Goal: Contribute content: Contribute content

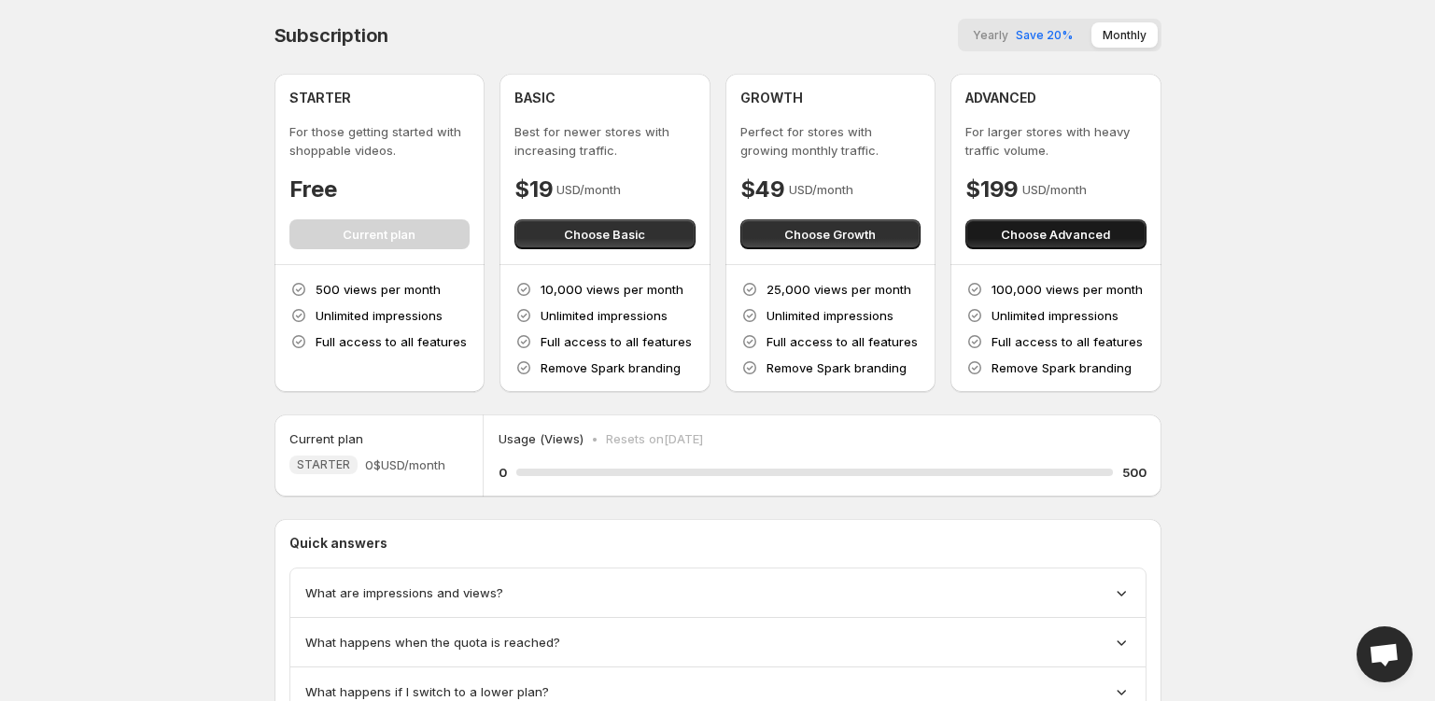
click at [1037, 234] on span "Choose Advanced" at bounding box center [1055, 234] width 109 height 19
click at [1065, 240] on span "Choose Advanced" at bounding box center [1055, 234] width 109 height 19
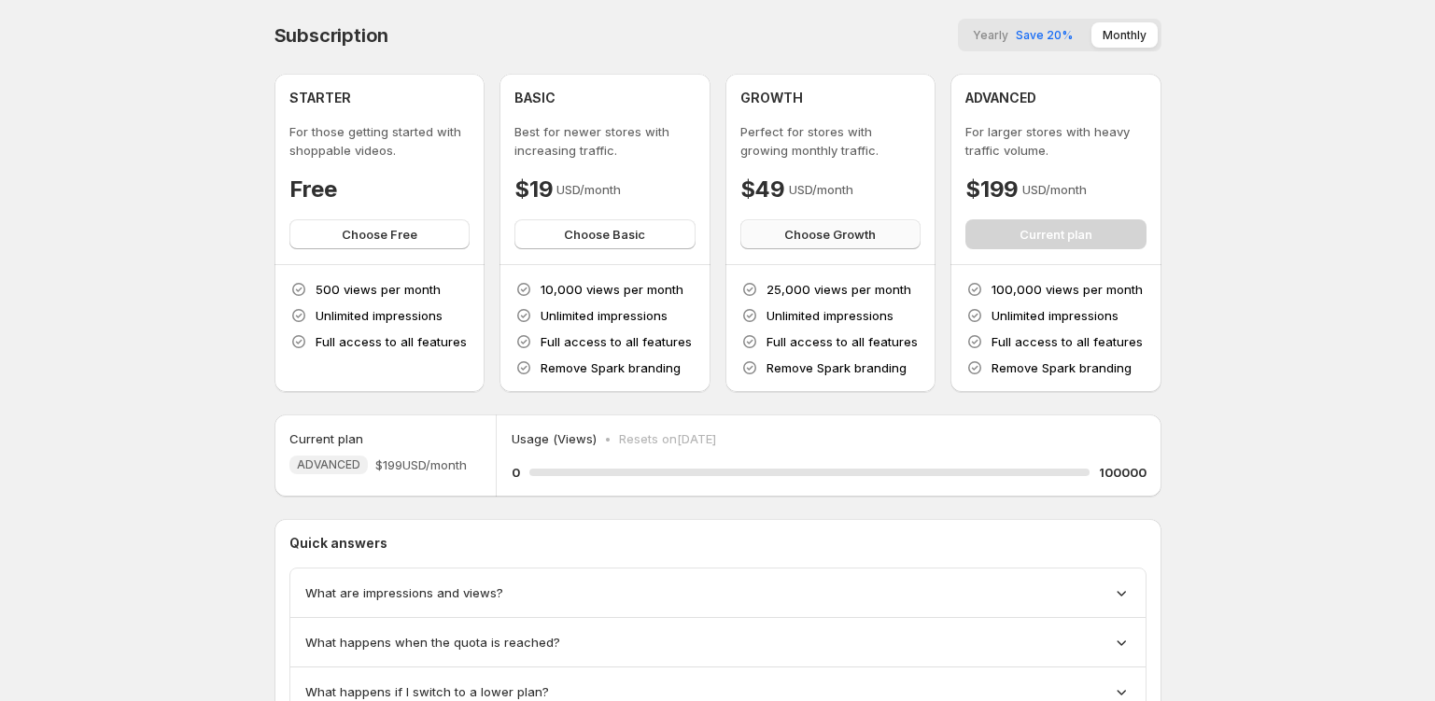
click at [867, 239] on span "Choose Growth" at bounding box center [830, 234] width 92 height 19
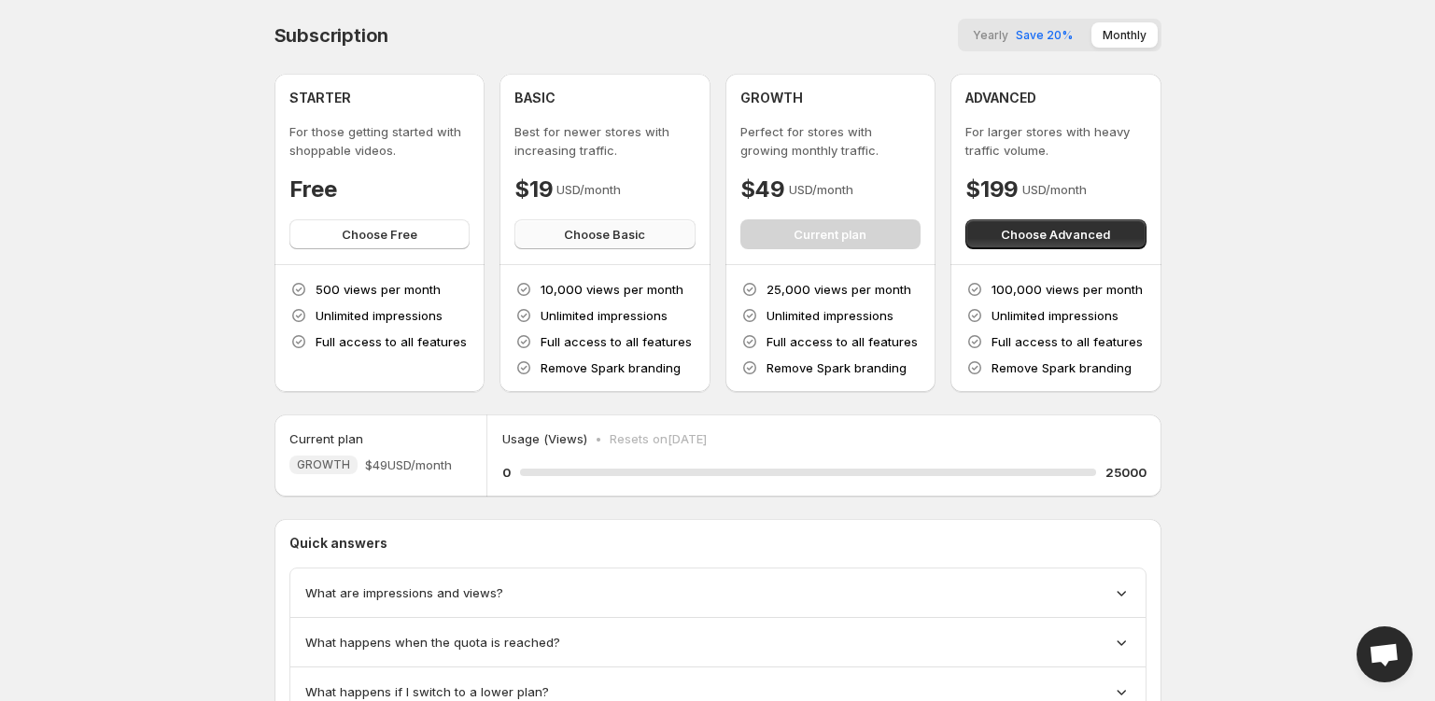
click at [600, 237] on span "Choose Basic" at bounding box center [604, 234] width 81 height 19
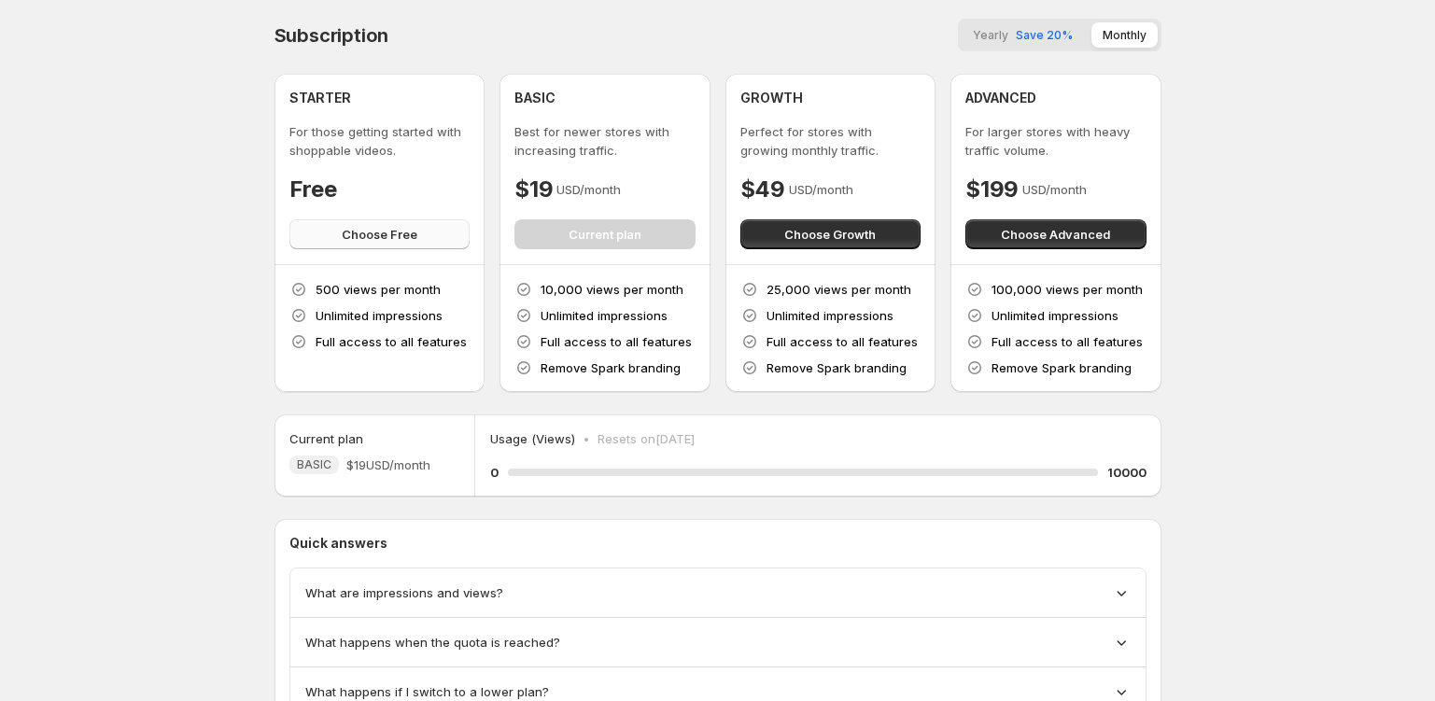
click at [340, 236] on button "Choose Free" at bounding box center [379, 234] width 181 height 30
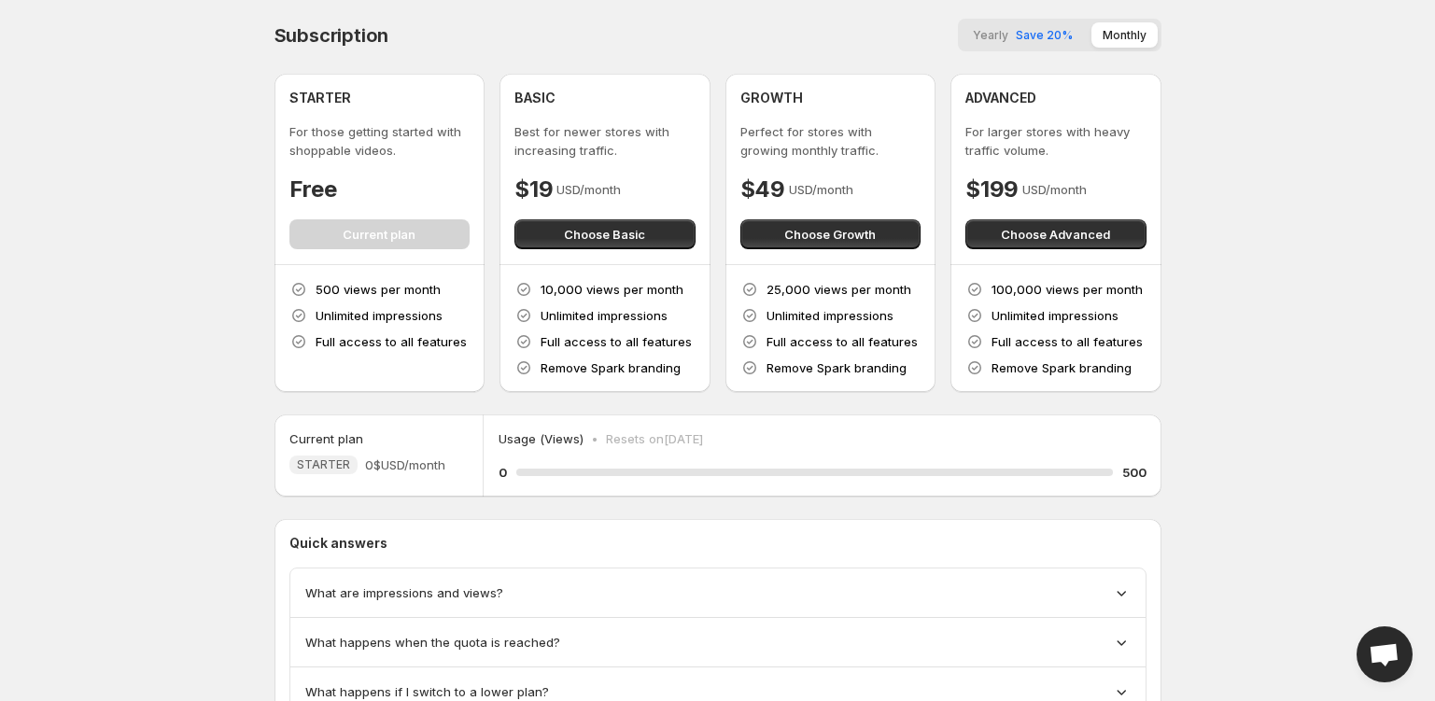
click at [1045, 36] on span "Save 20%" at bounding box center [1044, 35] width 57 height 14
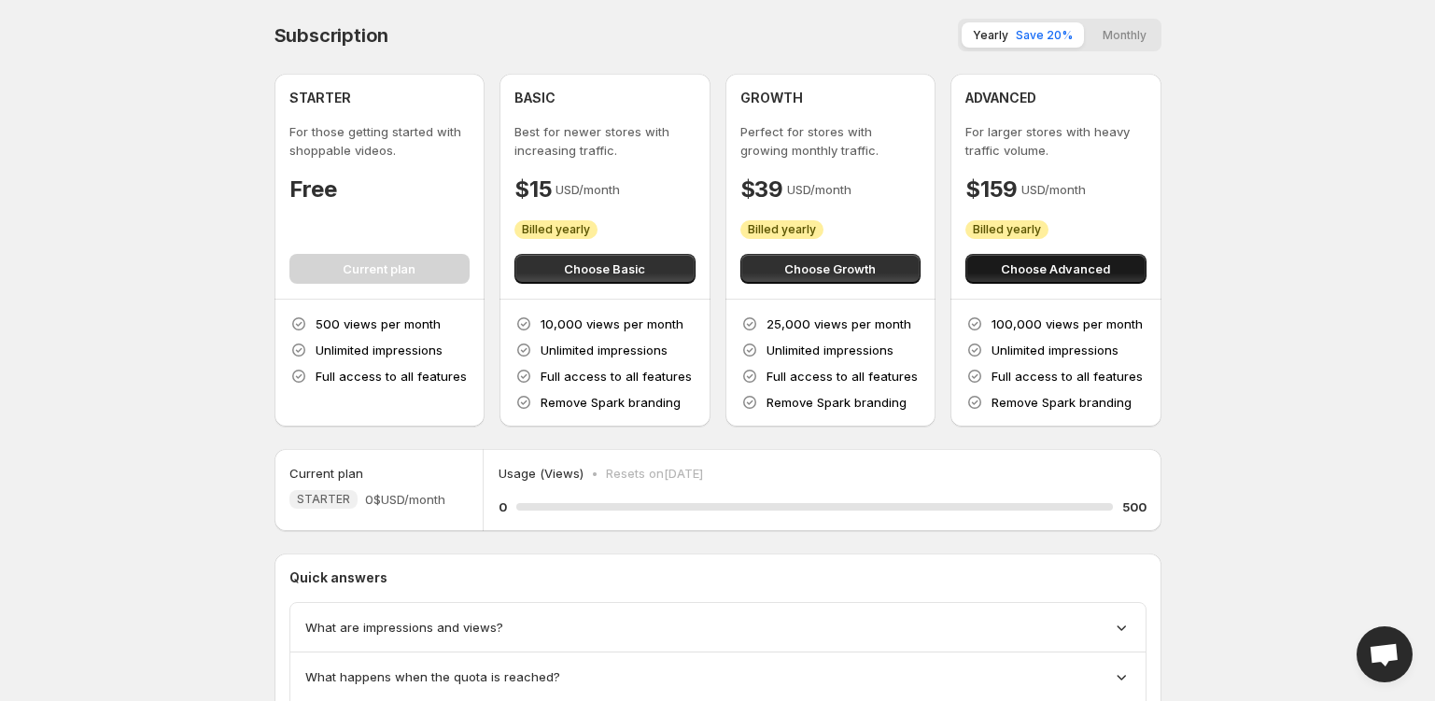
click at [1058, 270] on span "Choose Advanced" at bounding box center [1055, 269] width 109 height 19
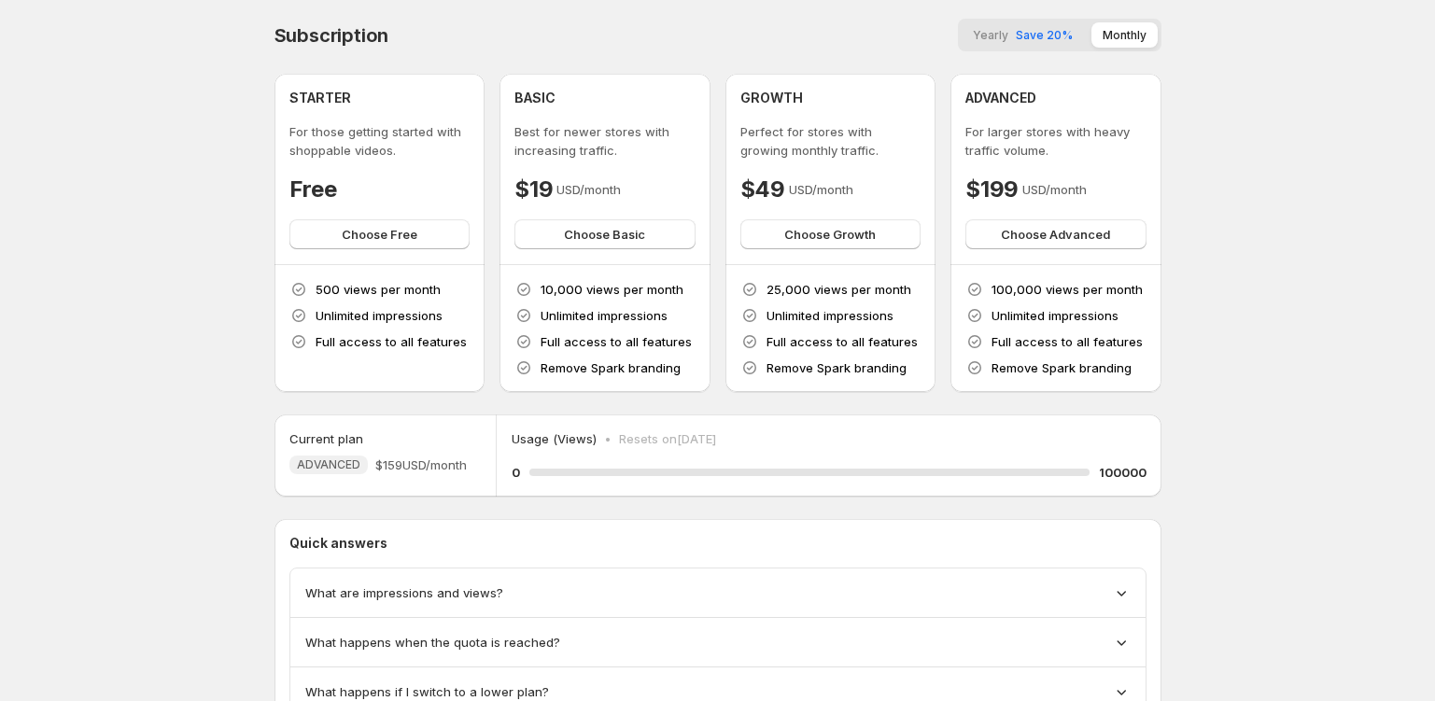
click at [1041, 39] on span "Save 20%" at bounding box center [1044, 35] width 57 height 14
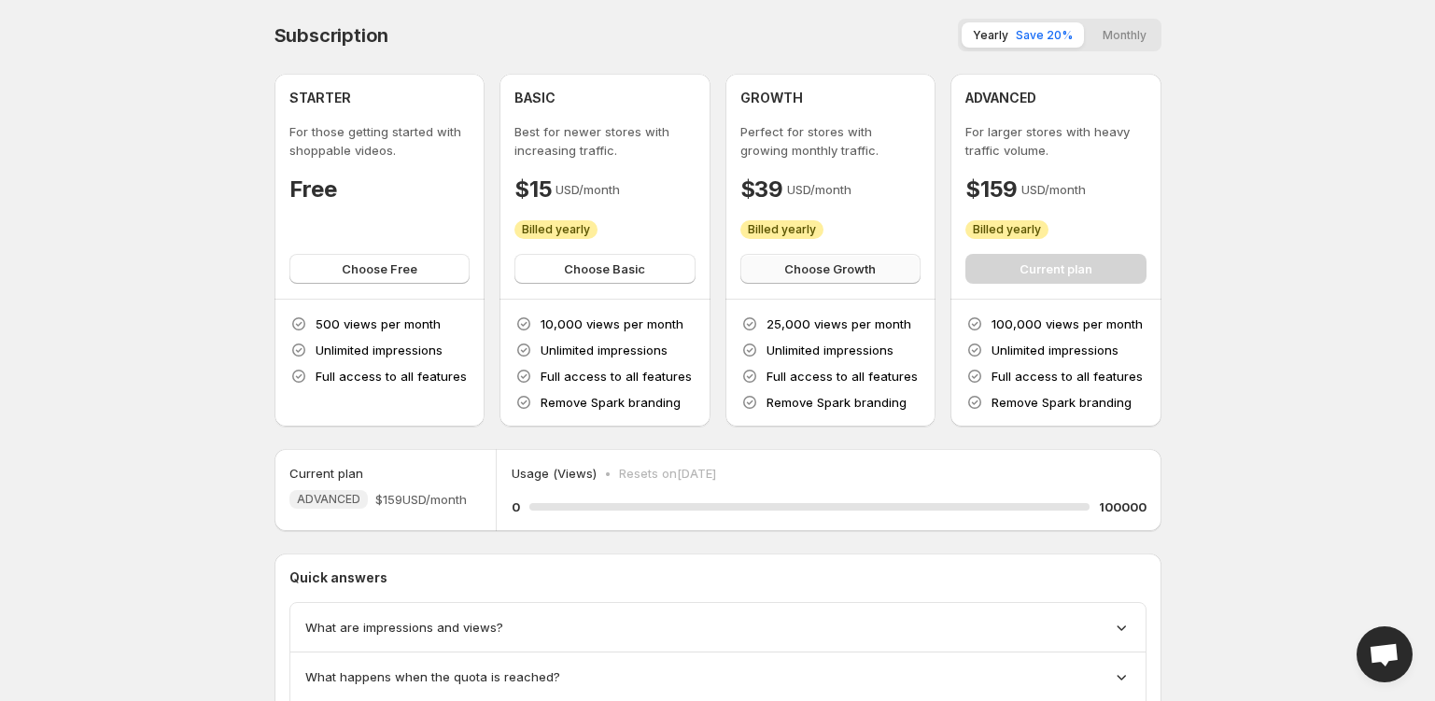
click at [862, 280] on button "Choose Growth" at bounding box center [831, 269] width 181 height 30
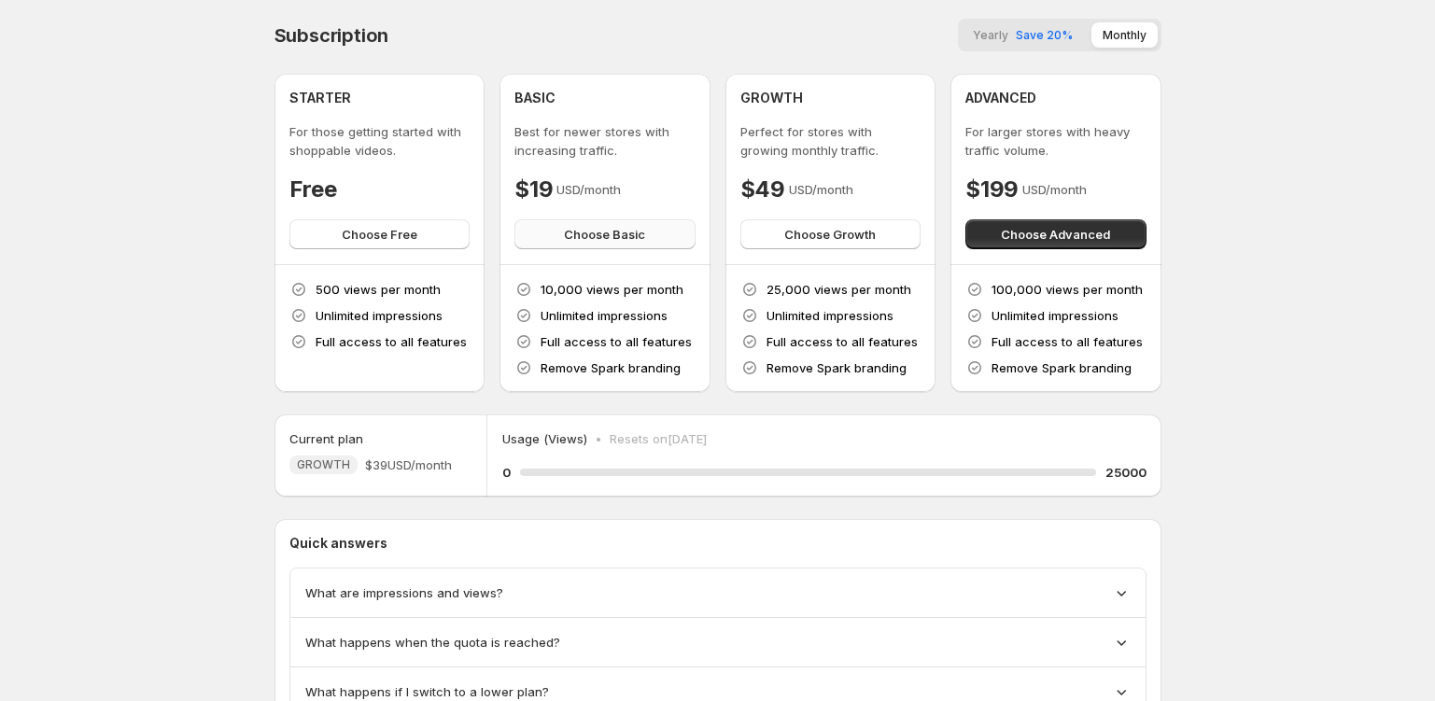
click at [577, 229] on span "Choose Basic" at bounding box center [604, 234] width 81 height 19
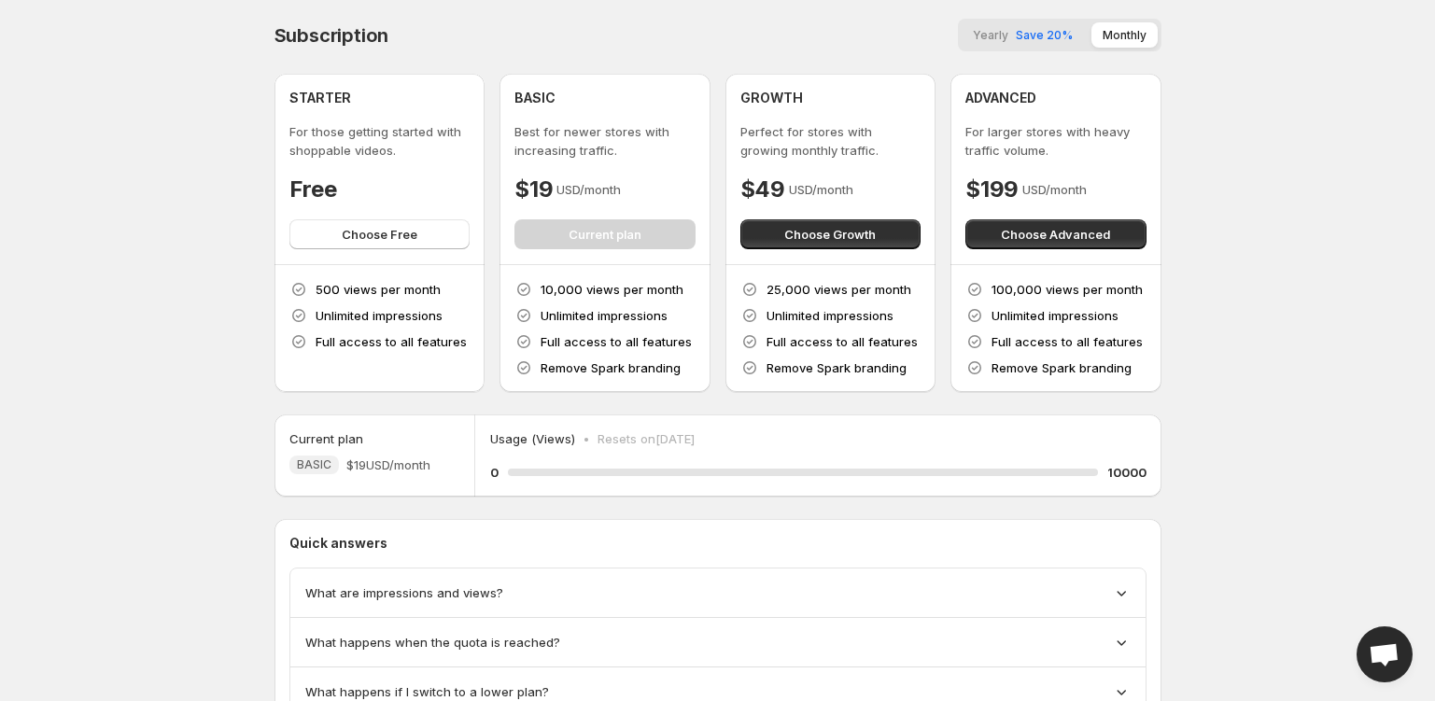
click at [1027, 35] on span "Save 20%" at bounding box center [1044, 35] width 57 height 14
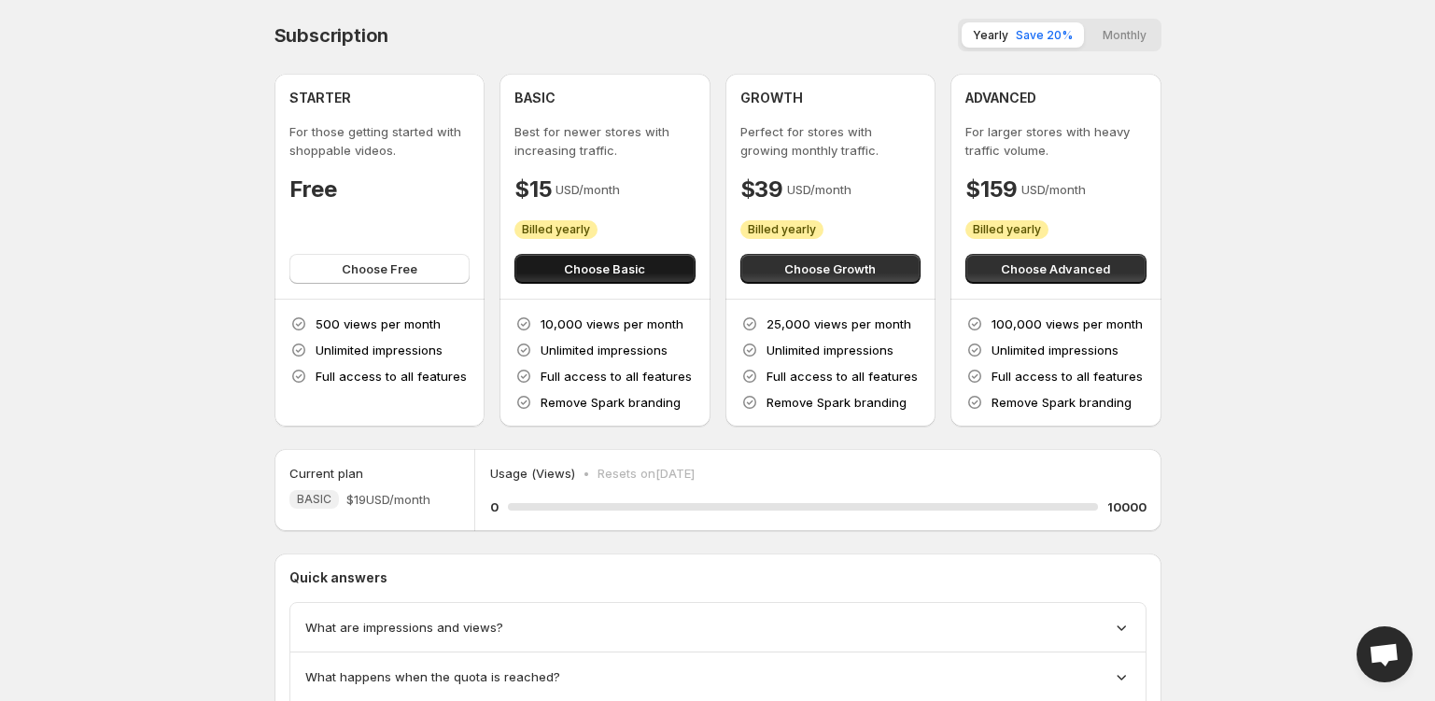
click at [610, 280] on button "Choose Basic" at bounding box center [605, 269] width 181 height 30
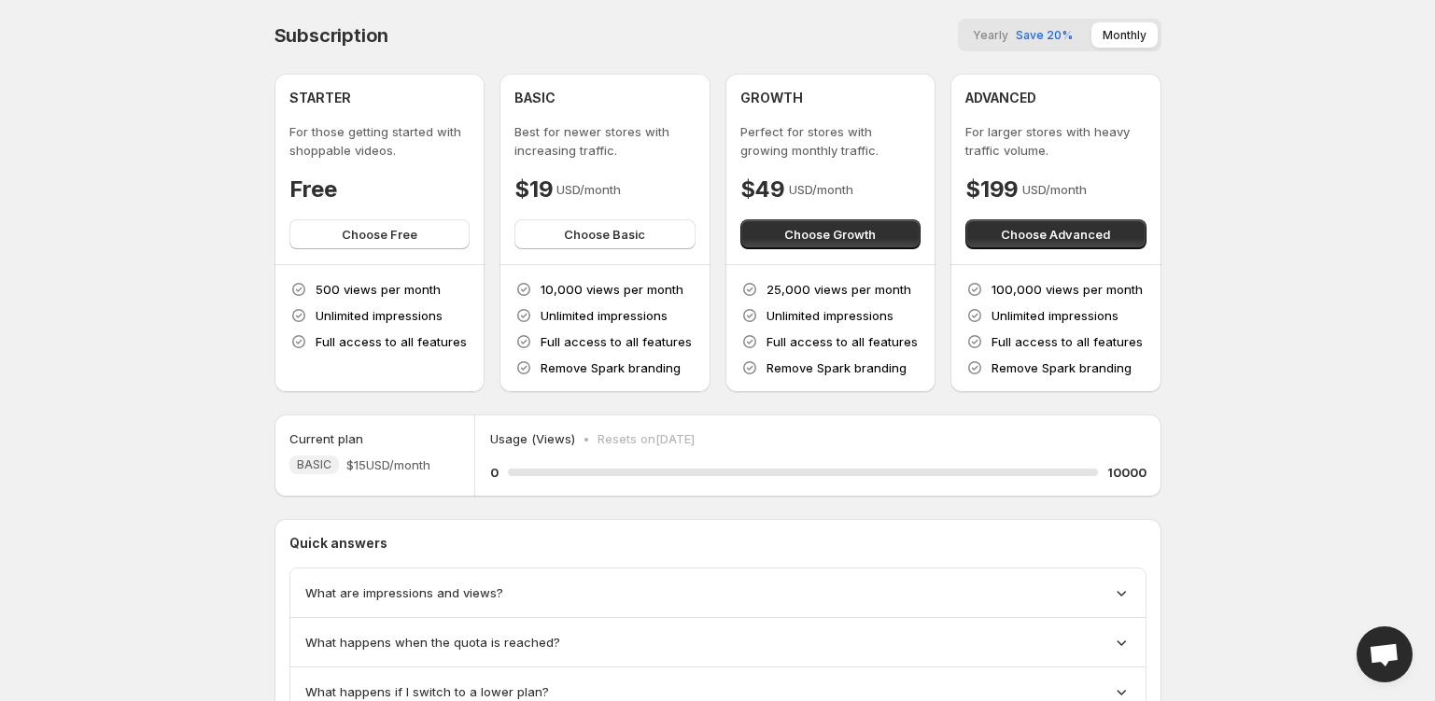
click at [1020, 34] on span "Save 20%" at bounding box center [1044, 35] width 57 height 14
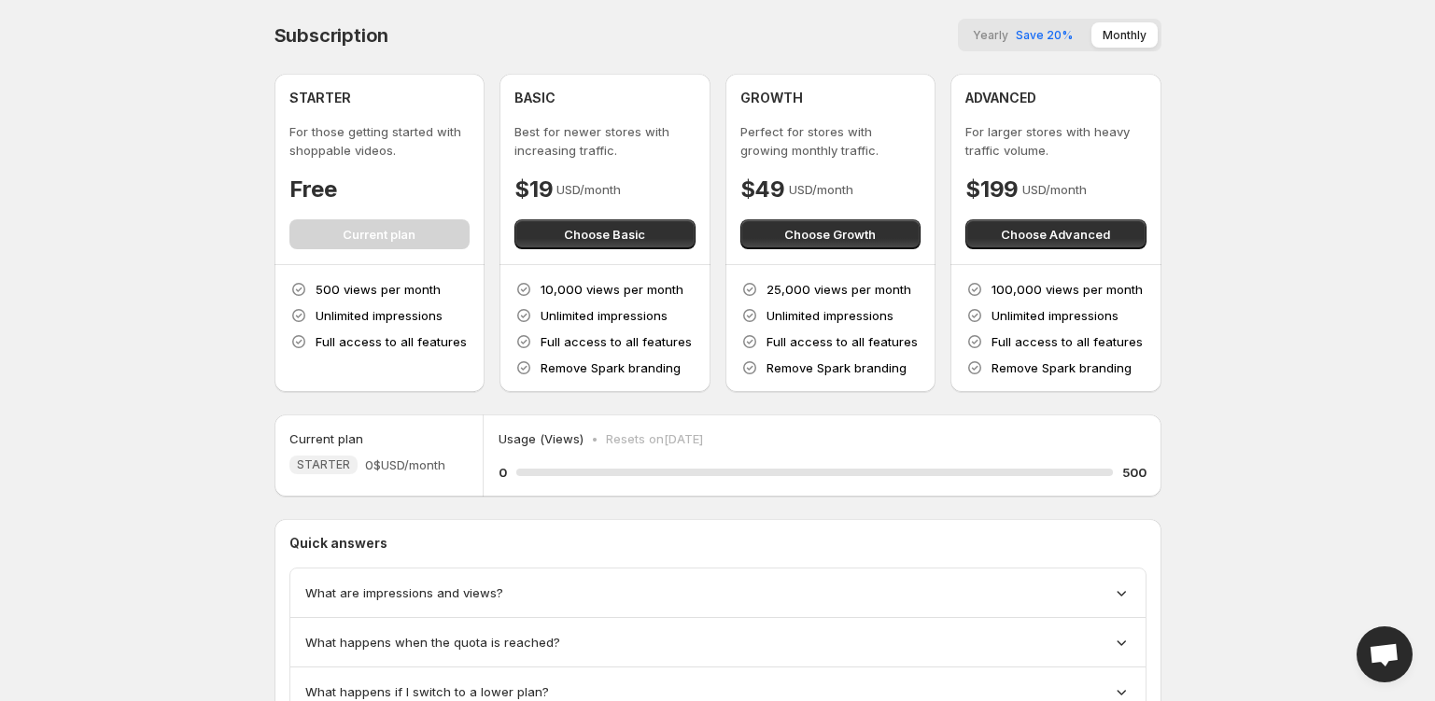
click at [1005, 41] on span "Yearly" at bounding box center [990, 35] width 35 height 14
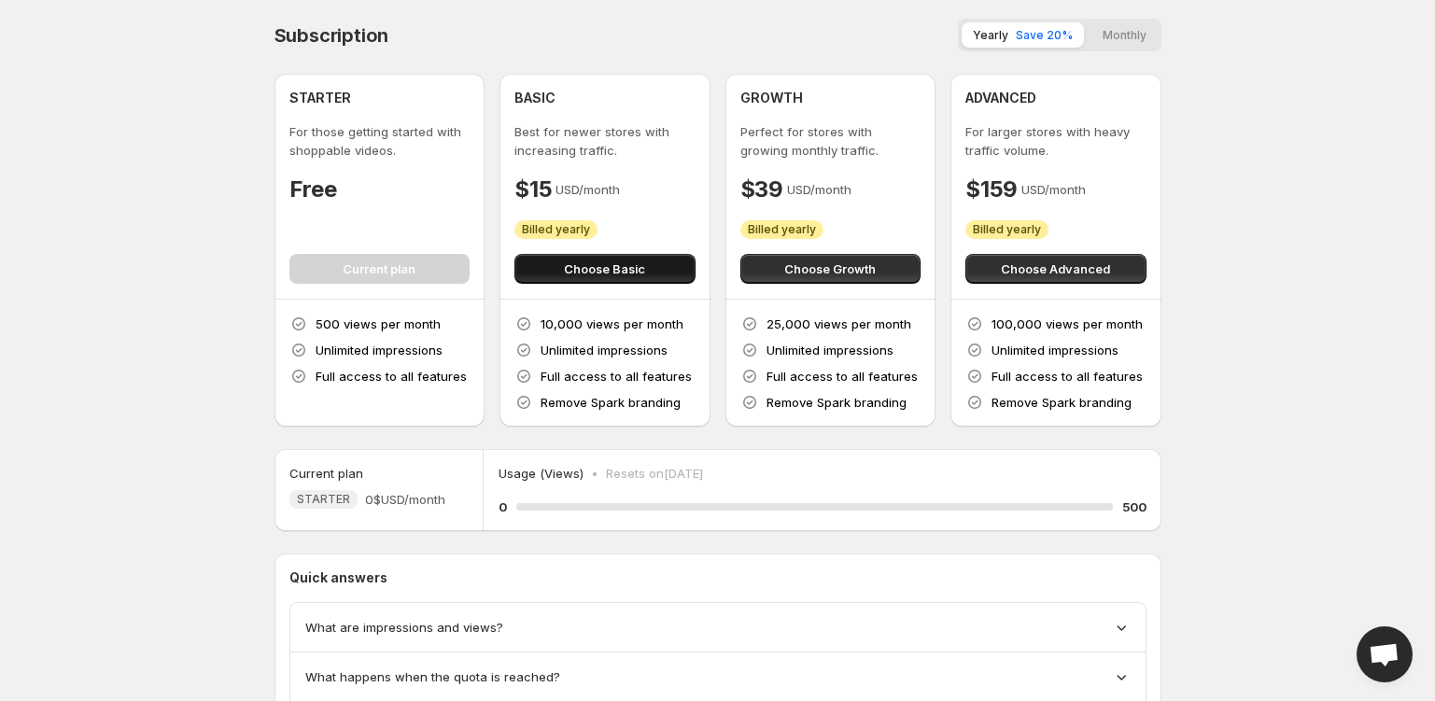
click at [650, 274] on button "Choose Basic" at bounding box center [605, 269] width 181 height 30
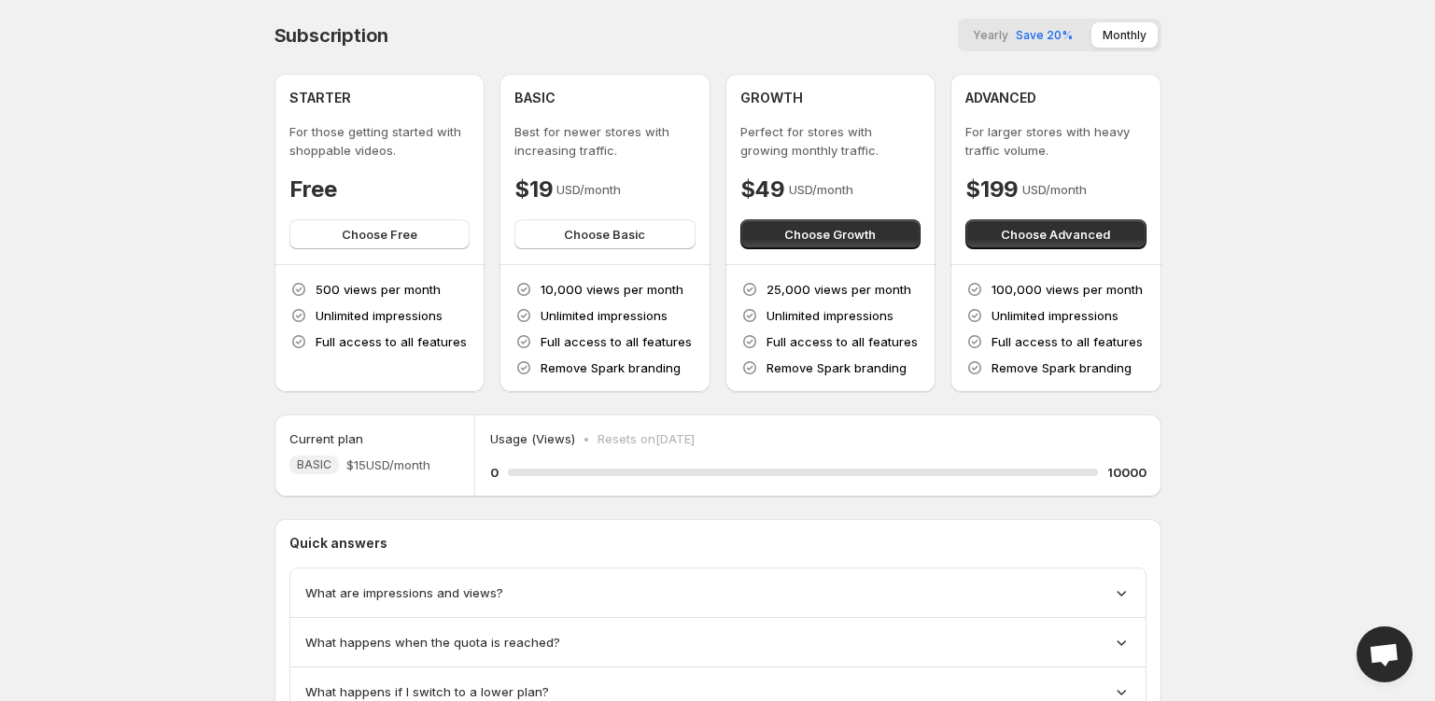
click at [985, 21] on div "Yearly Save 20% Monthly" at bounding box center [1060, 35] width 204 height 33
click at [1032, 236] on span "Choose Advanced" at bounding box center [1055, 234] width 109 height 19
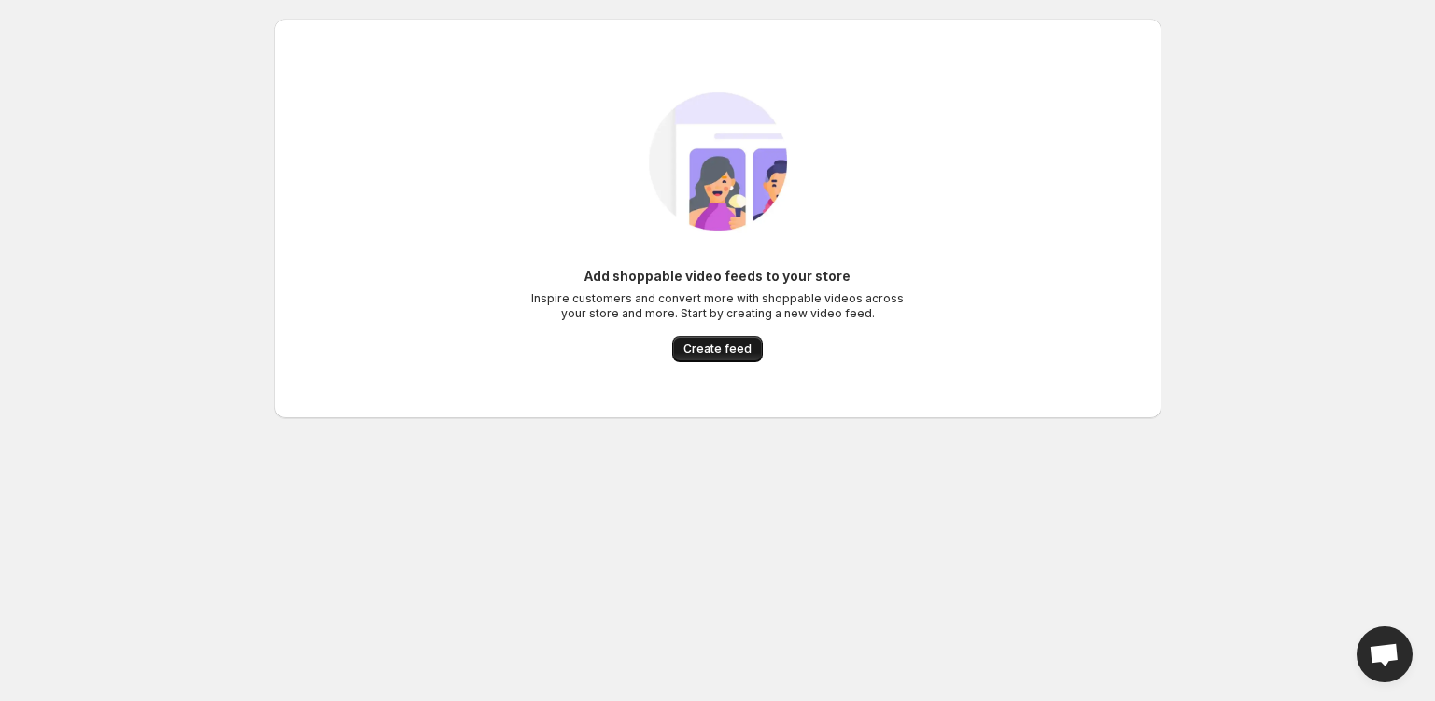
click at [709, 345] on span "Create feed" at bounding box center [718, 349] width 68 height 15
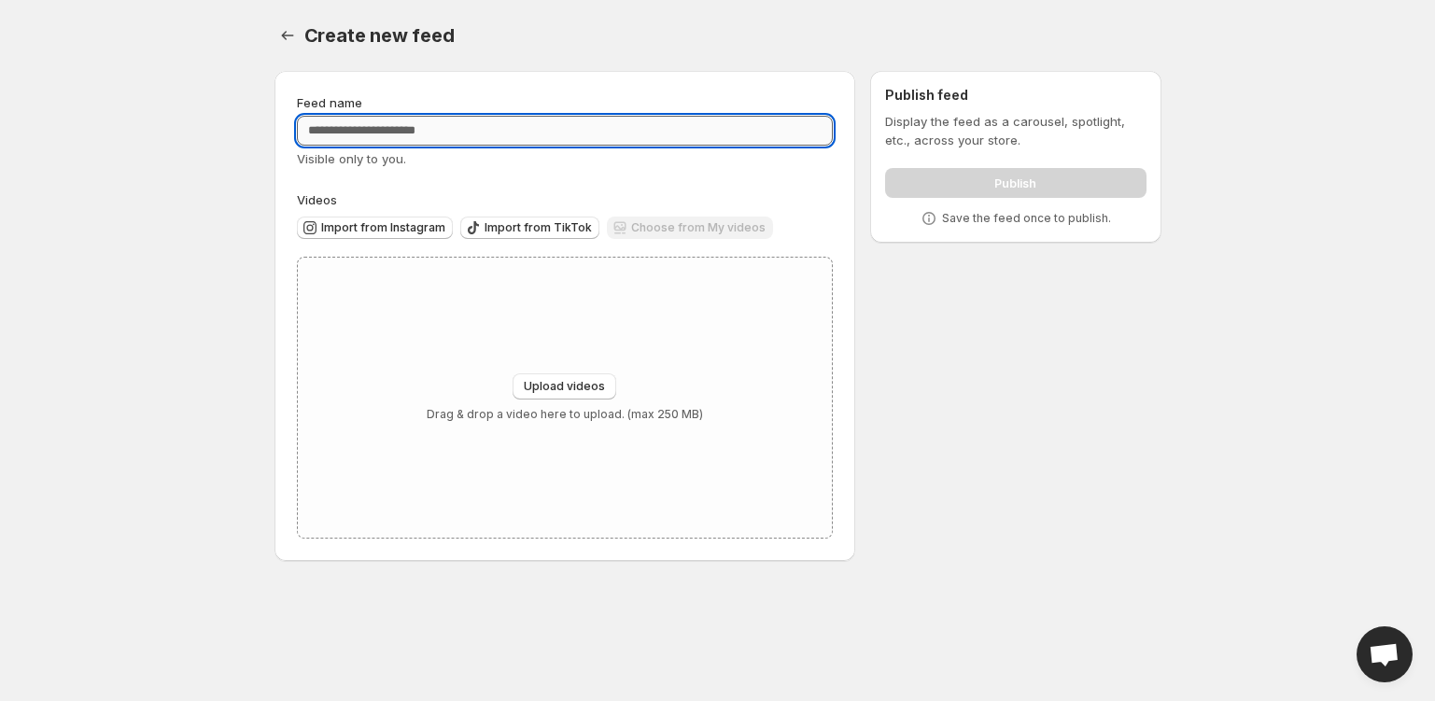
click at [404, 130] on input "Feed name" at bounding box center [565, 131] width 537 height 30
type input "****"
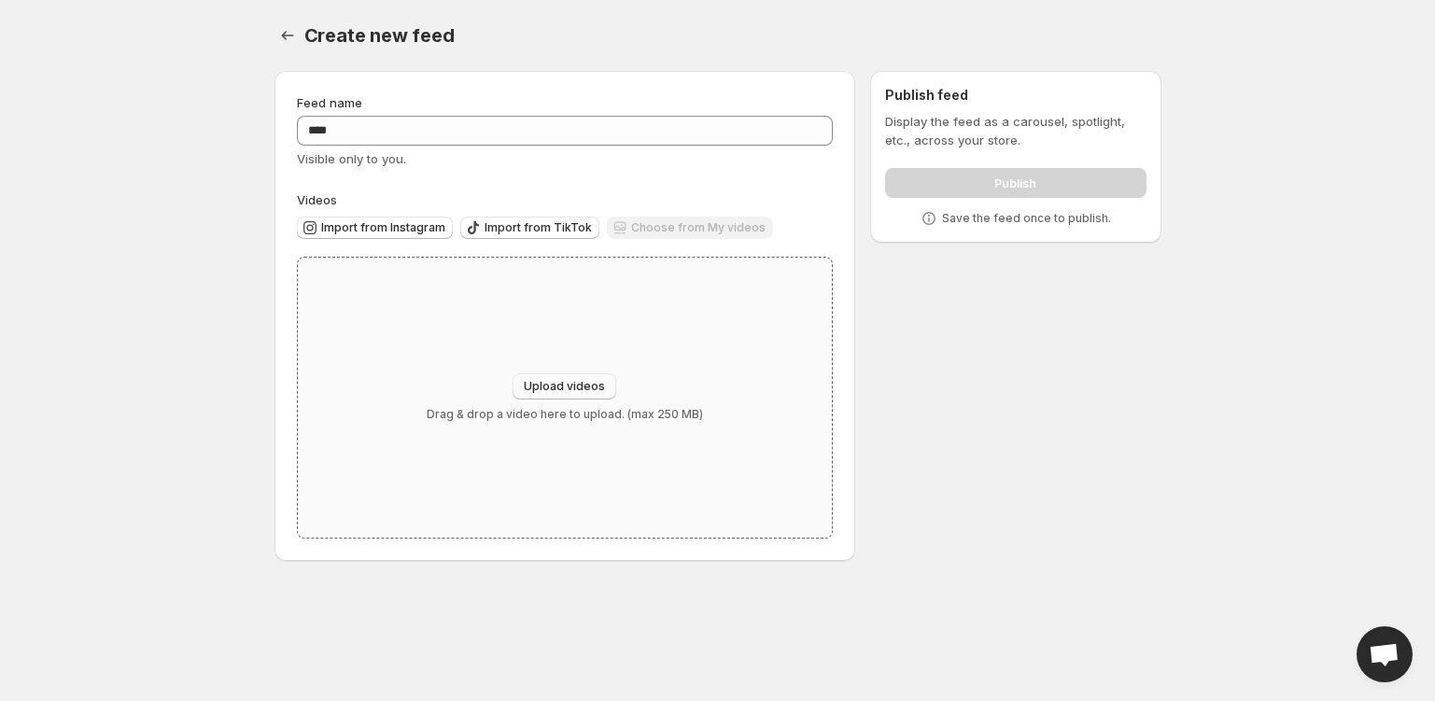
click at [557, 396] on button "Upload videos" at bounding box center [565, 387] width 104 height 26
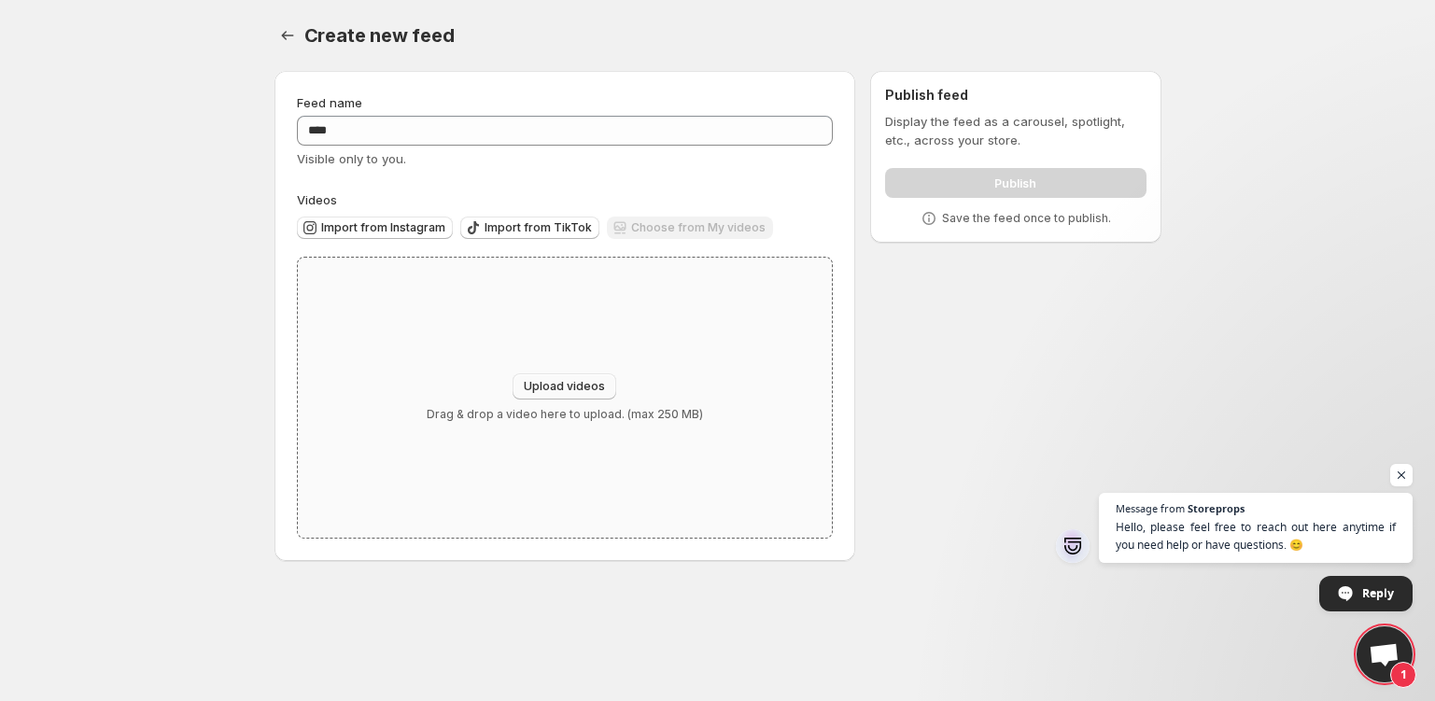
type input "**********"
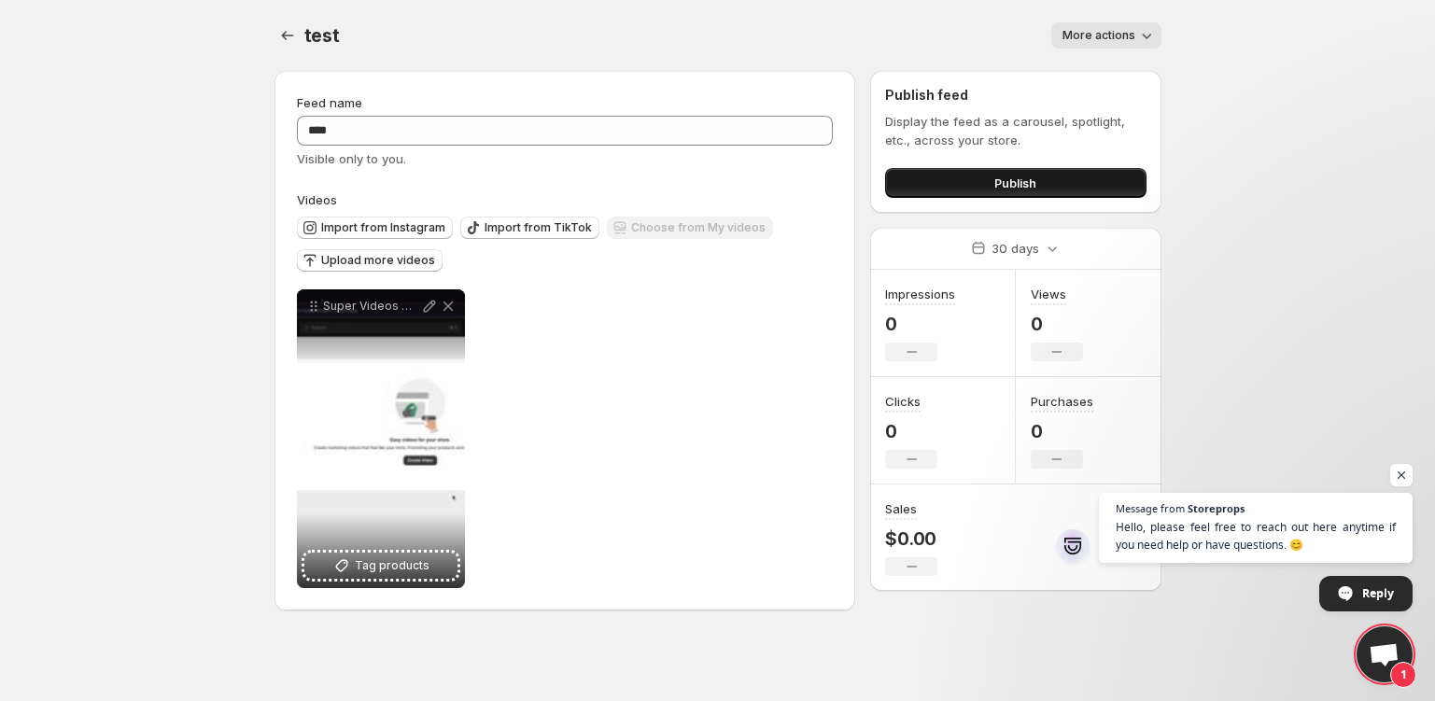
click at [968, 191] on button "Publish" at bounding box center [1015, 183] width 261 height 30
click at [1088, 45] on button "More actions" at bounding box center [1106, 35] width 110 height 26
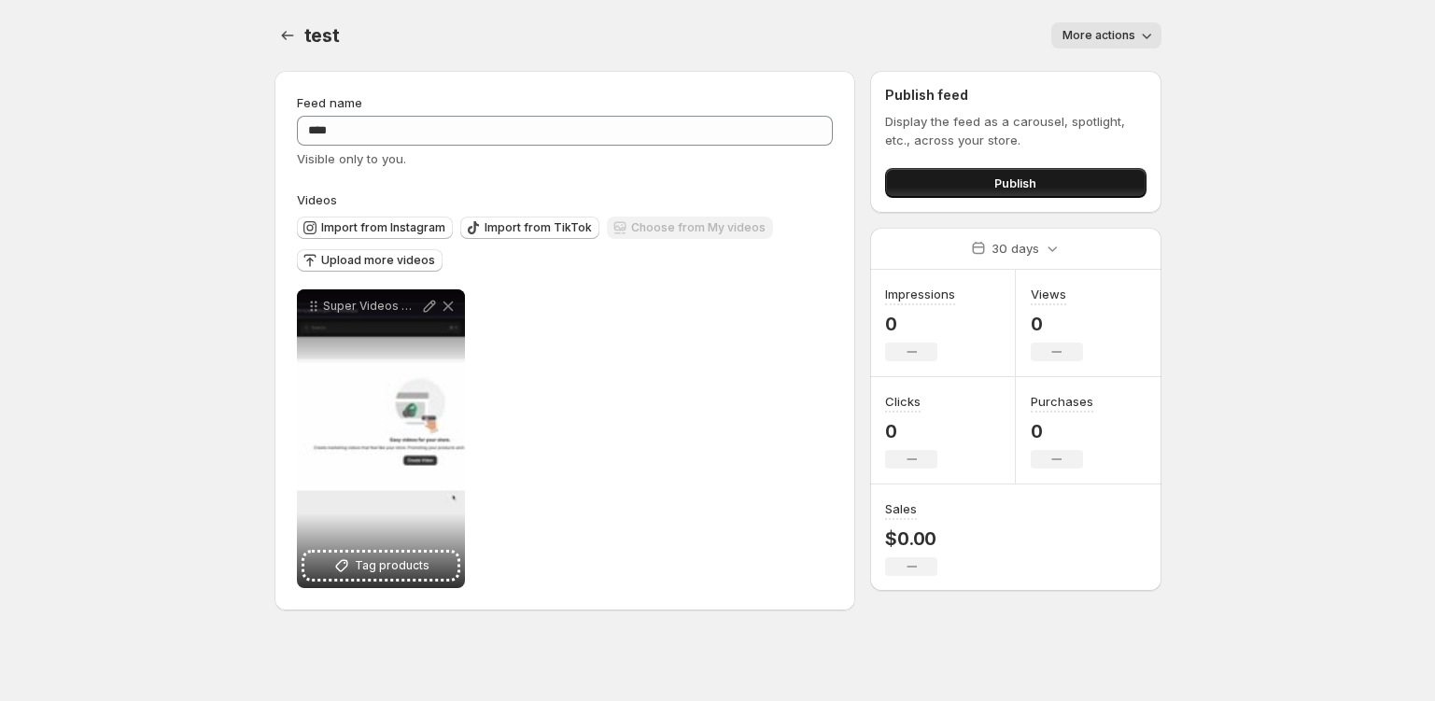
click at [950, 172] on button "Publish" at bounding box center [1015, 183] width 261 height 30
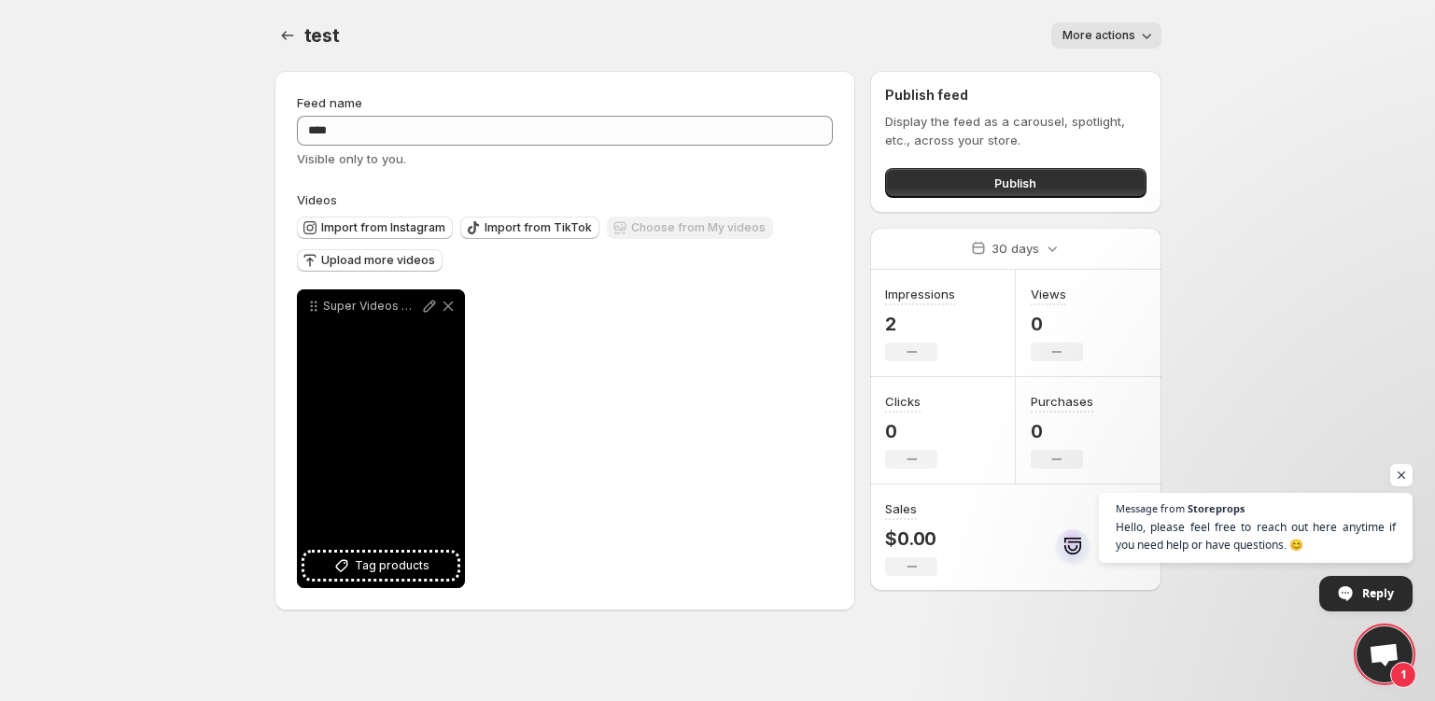
click at [427, 430] on div "Super Videos Walkthrough" at bounding box center [381, 438] width 168 height 299
click at [388, 416] on div "Super Videos Walkthrough" at bounding box center [381, 438] width 168 height 299
click at [372, 351] on div "Super Videos Walkthrough" at bounding box center [381, 438] width 168 height 299
click at [357, 420] on div "Super Videos Walkthrough" at bounding box center [381, 438] width 168 height 299
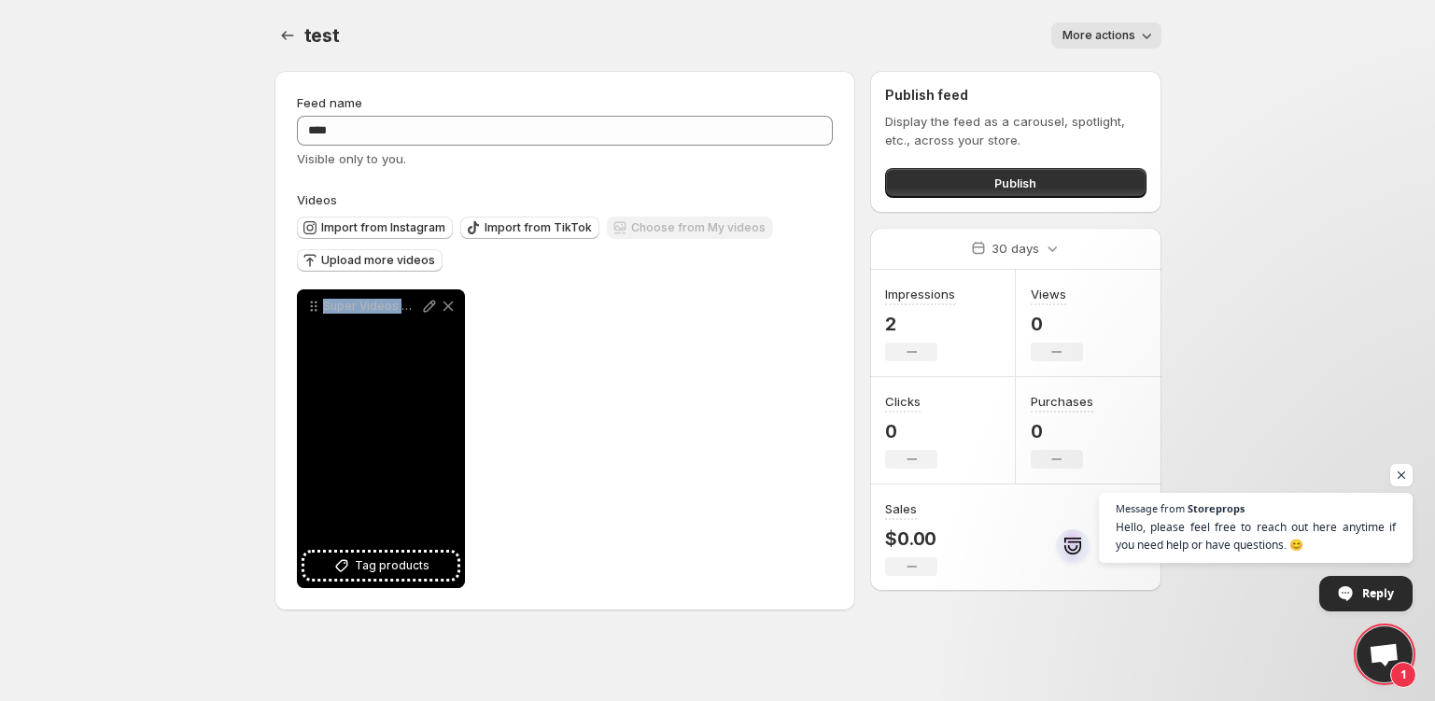
click at [357, 420] on div "Super Videos Walkthrough" at bounding box center [381, 438] width 168 height 299
